Goal: Find specific page/section: Find specific page/section

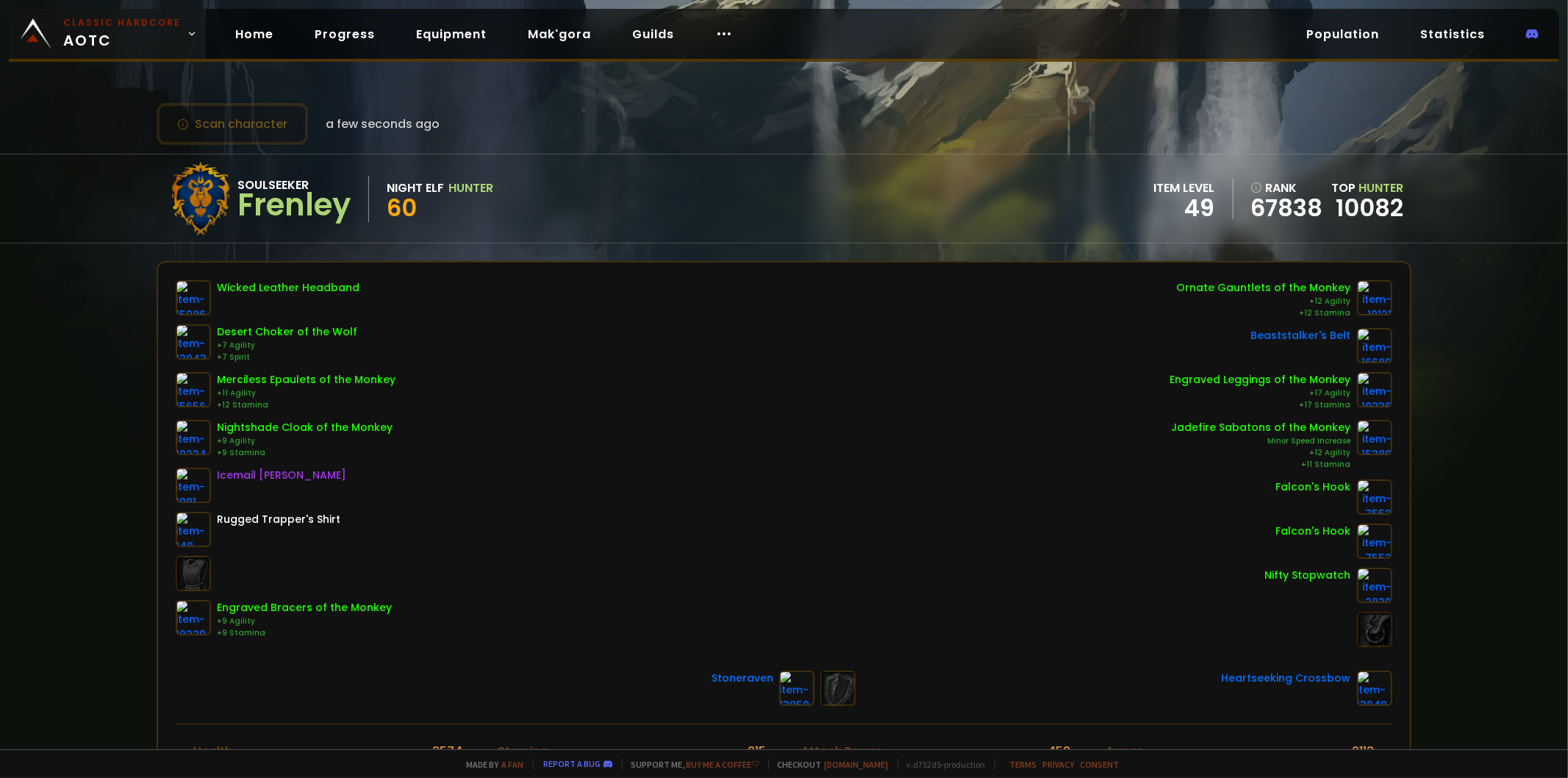
scroll to position [82, 0]
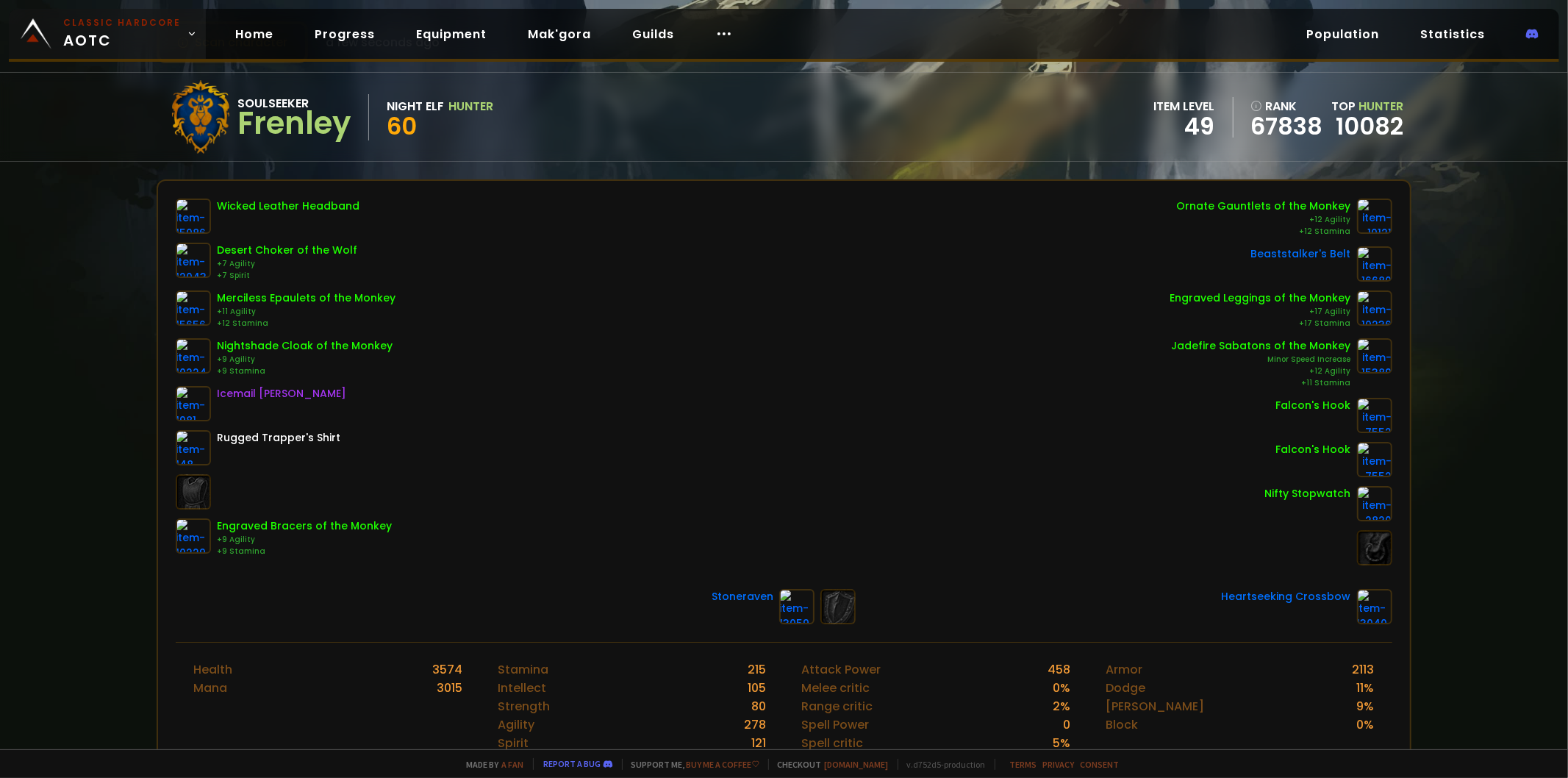
click at [88, 47] on span "Classic Hardcore AOTC" at bounding box center [121, 33] width 117 height 35
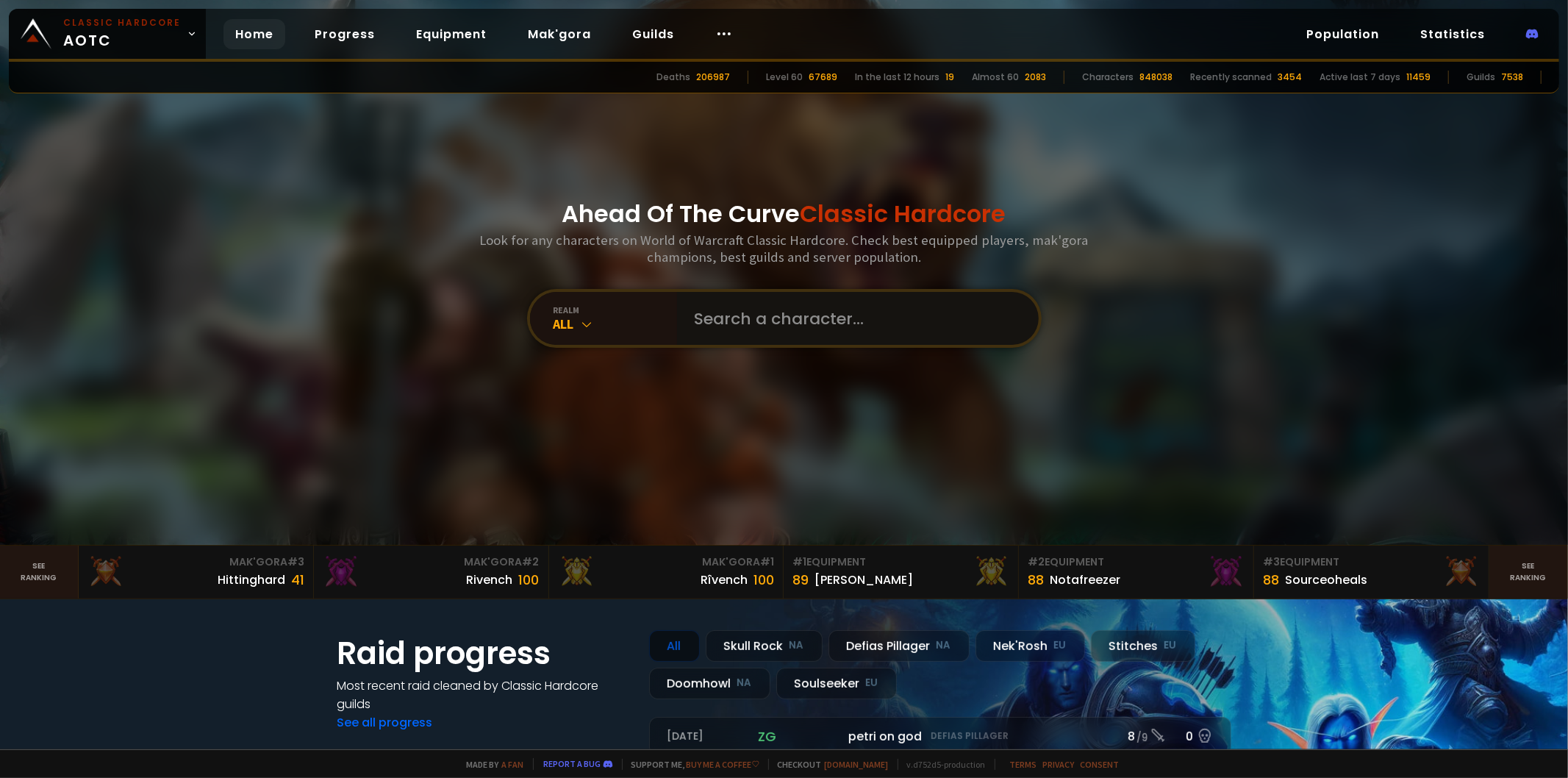
click at [741, 345] on input "text" at bounding box center [853, 318] width 335 height 53
type input "huganzer"
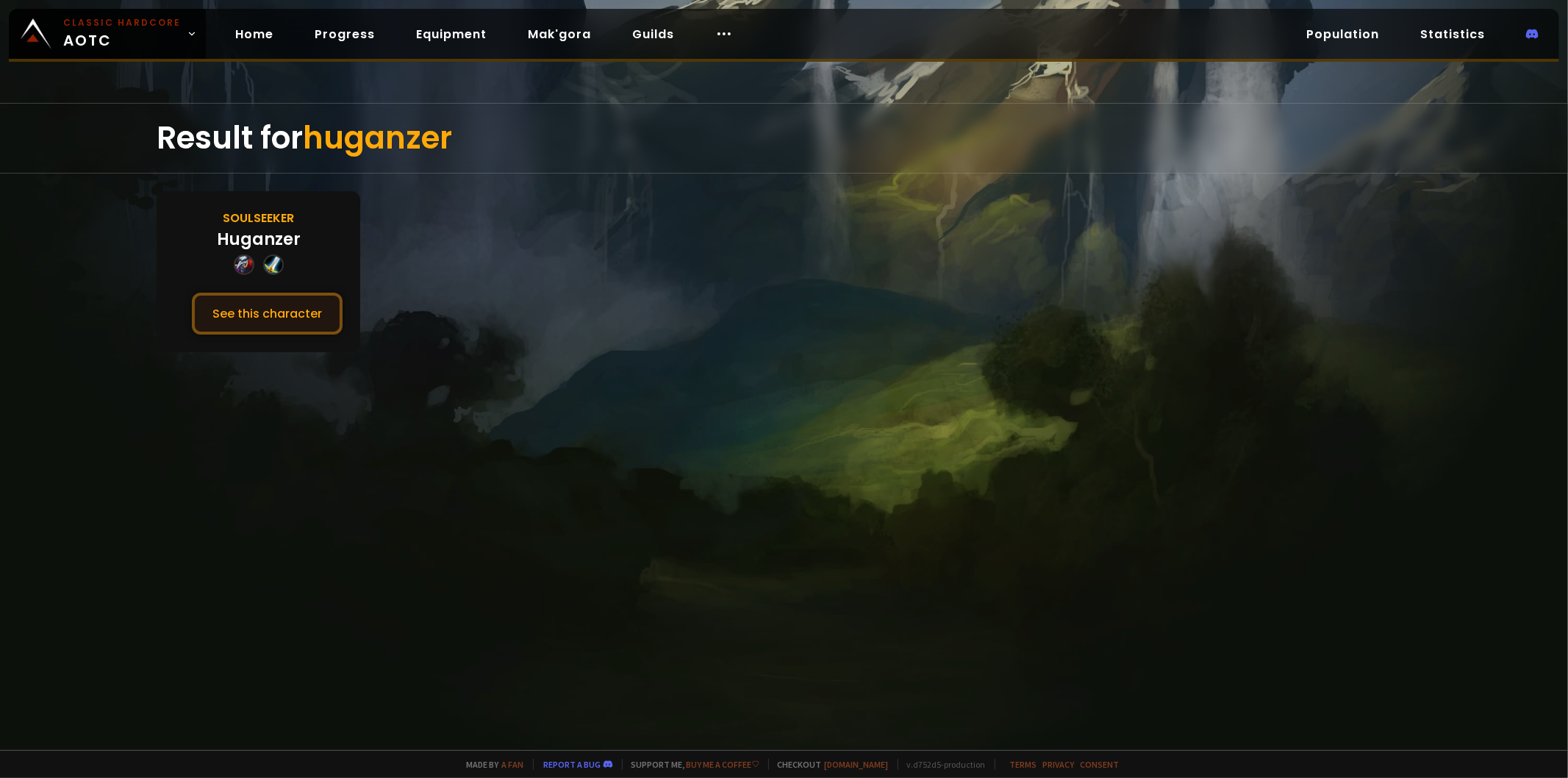
click at [262, 310] on button "See this character" at bounding box center [268, 314] width 151 height 42
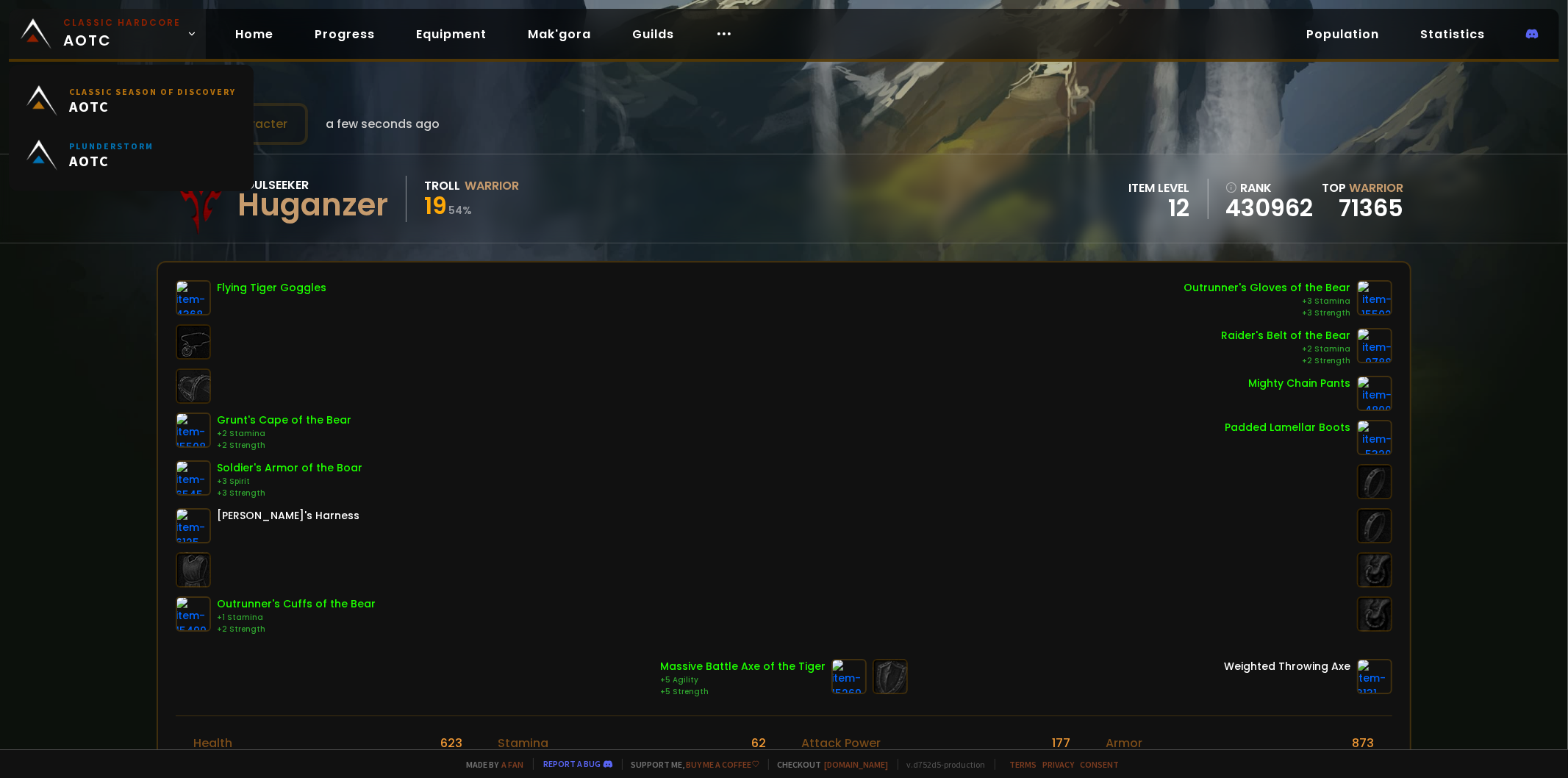
click at [75, 35] on span "Classic Hardcore AOTC" at bounding box center [121, 33] width 117 height 35
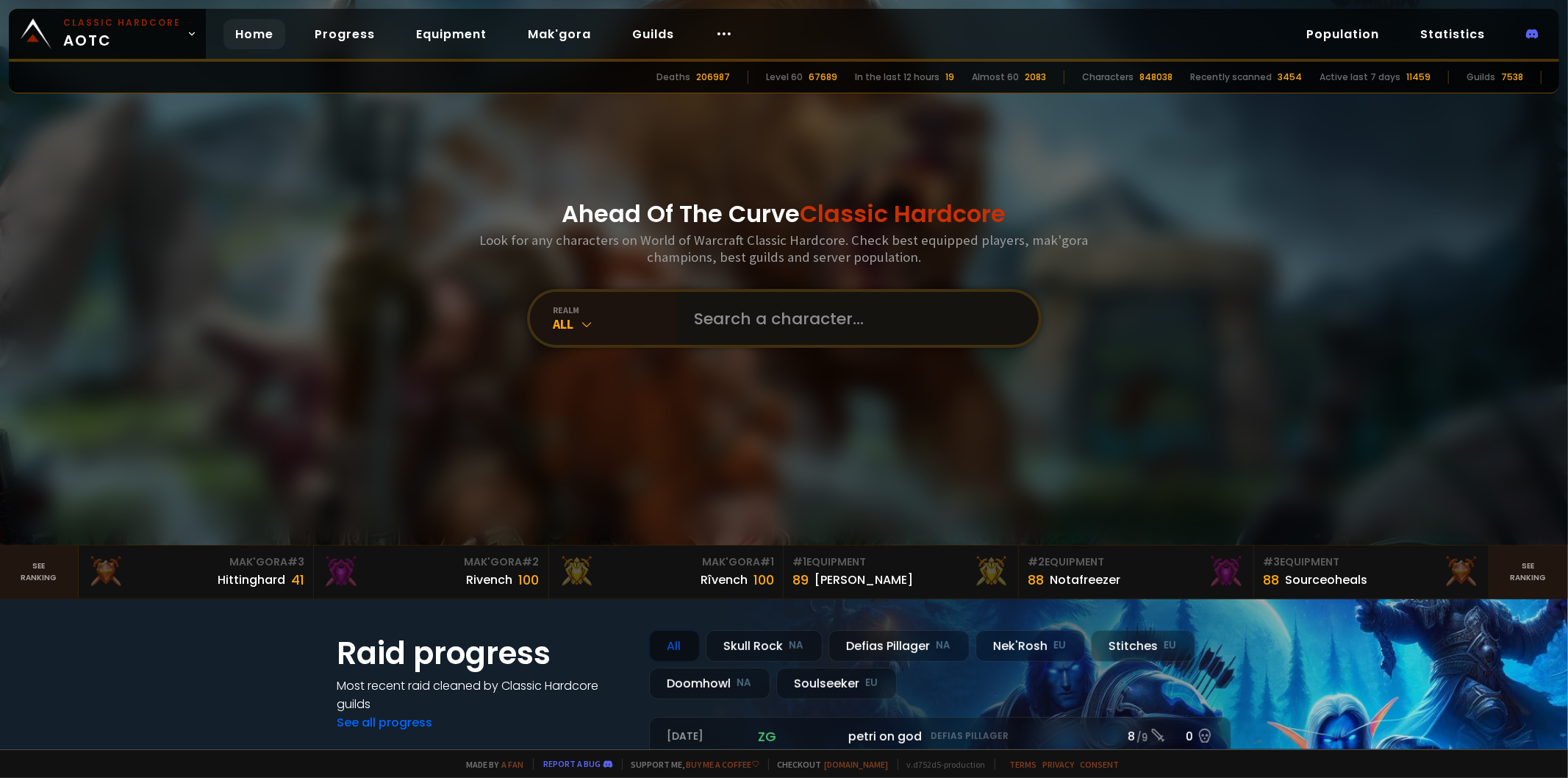
click at [765, 331] on input "text" at bounding box center [853, 318] width 335 height 53
type input "huganz"
